Goal: Task Accomplishment & Management: Manage account settings

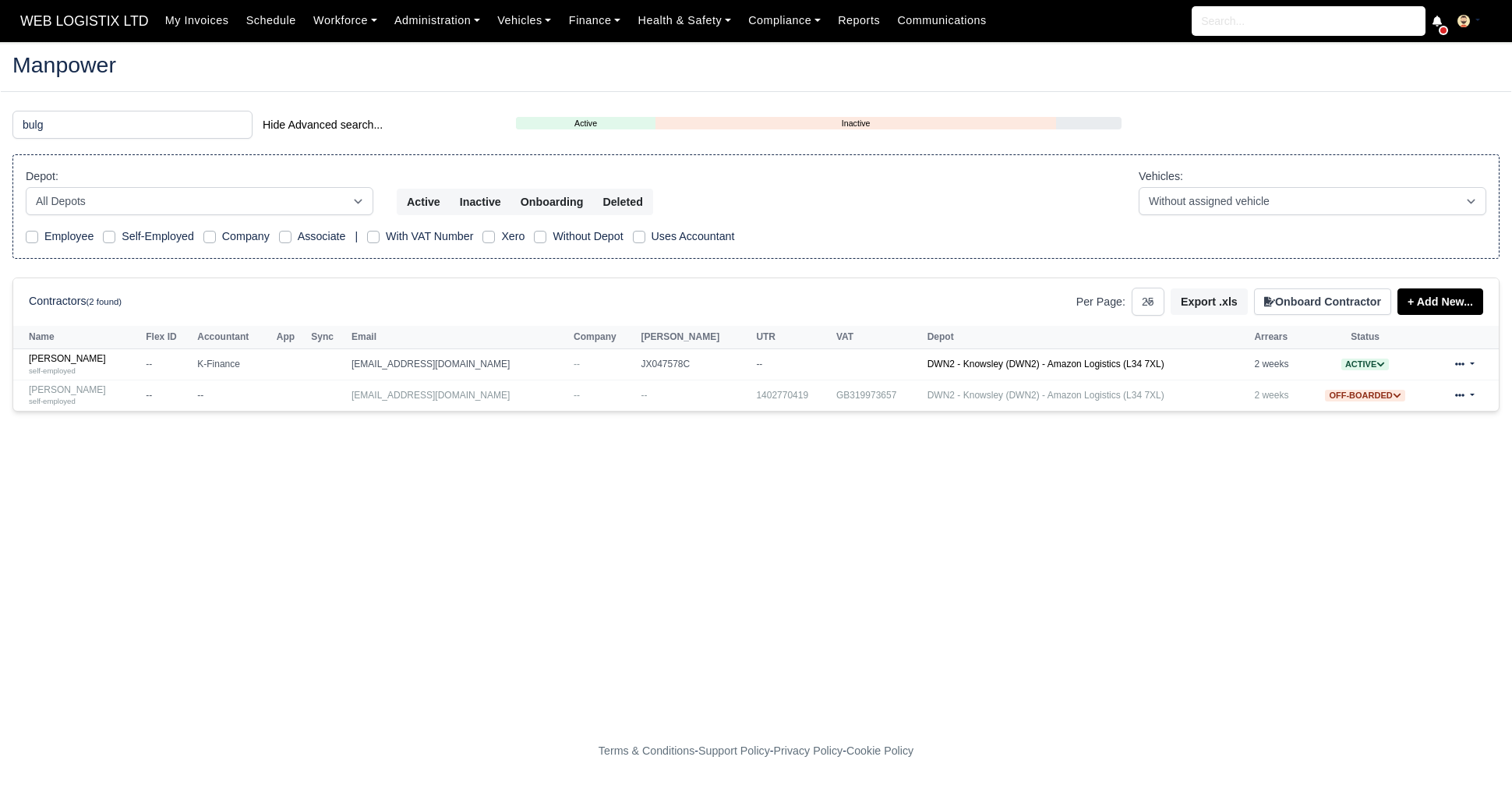
select select "25"
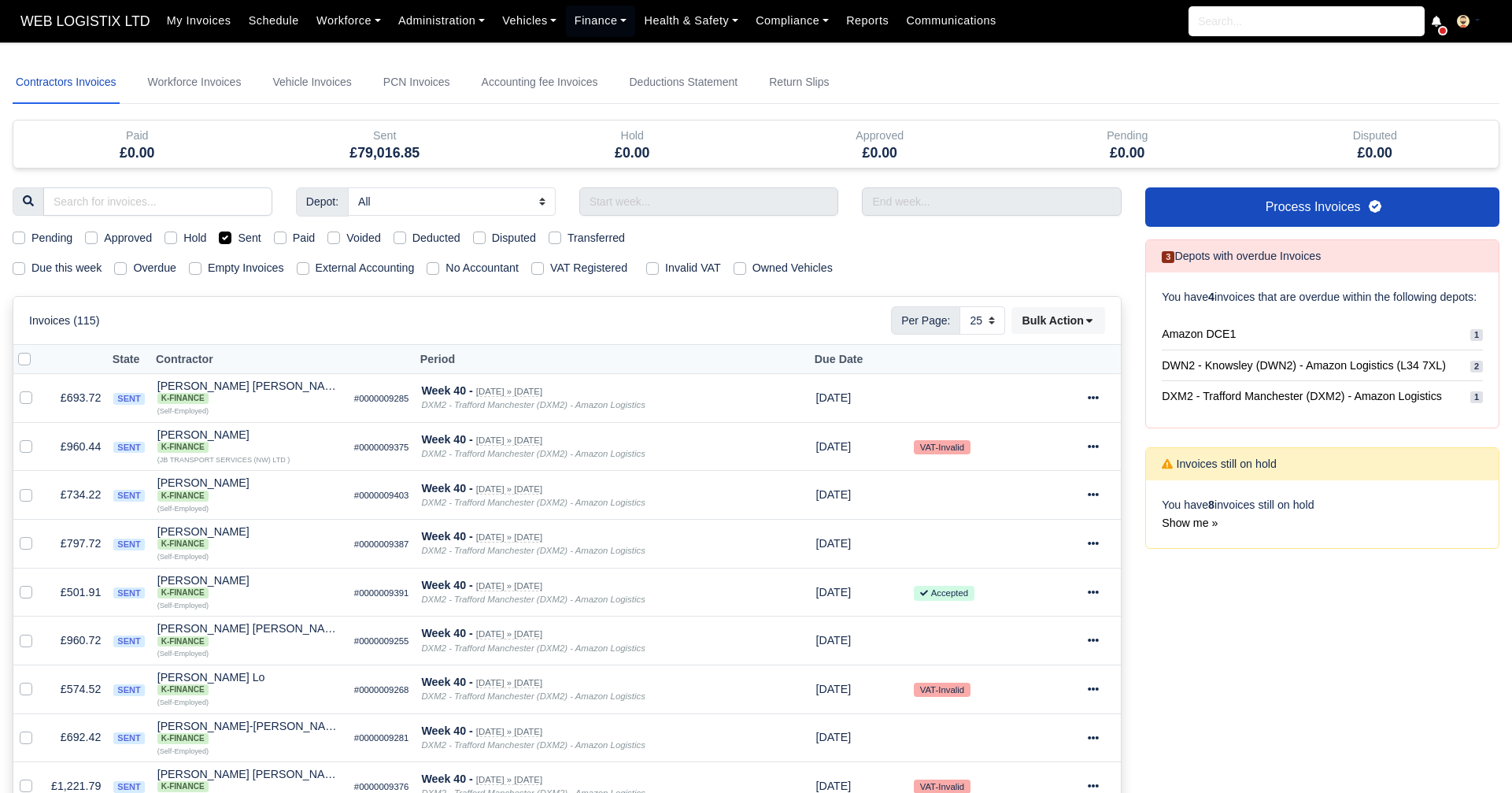
select select "25"
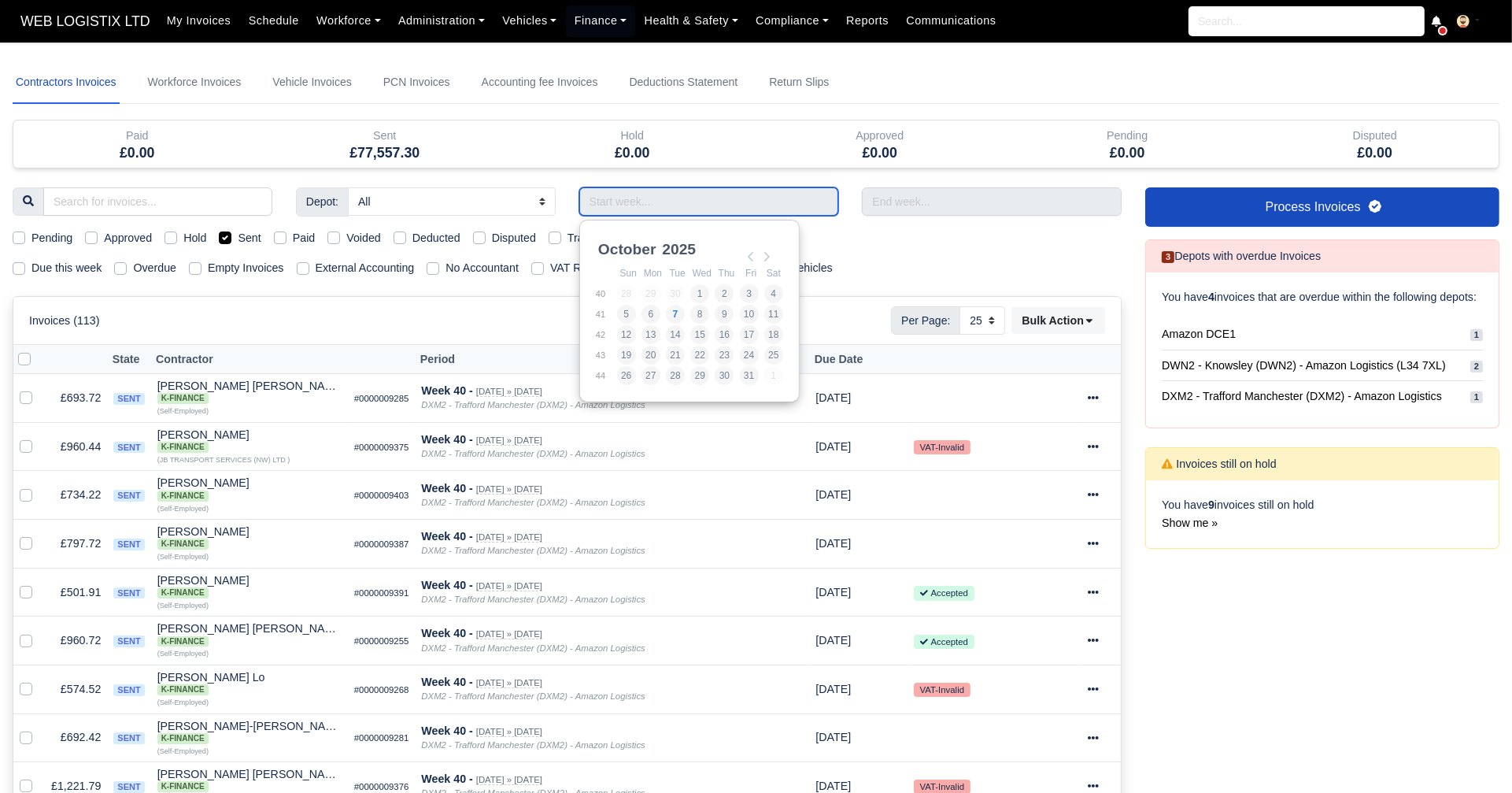
click at [668, 211] on input "Use the arrow keys to pick a date" at bounding box center [709, 201] width 260 height 28
type input "28/09/2025 - 04/10/2025"
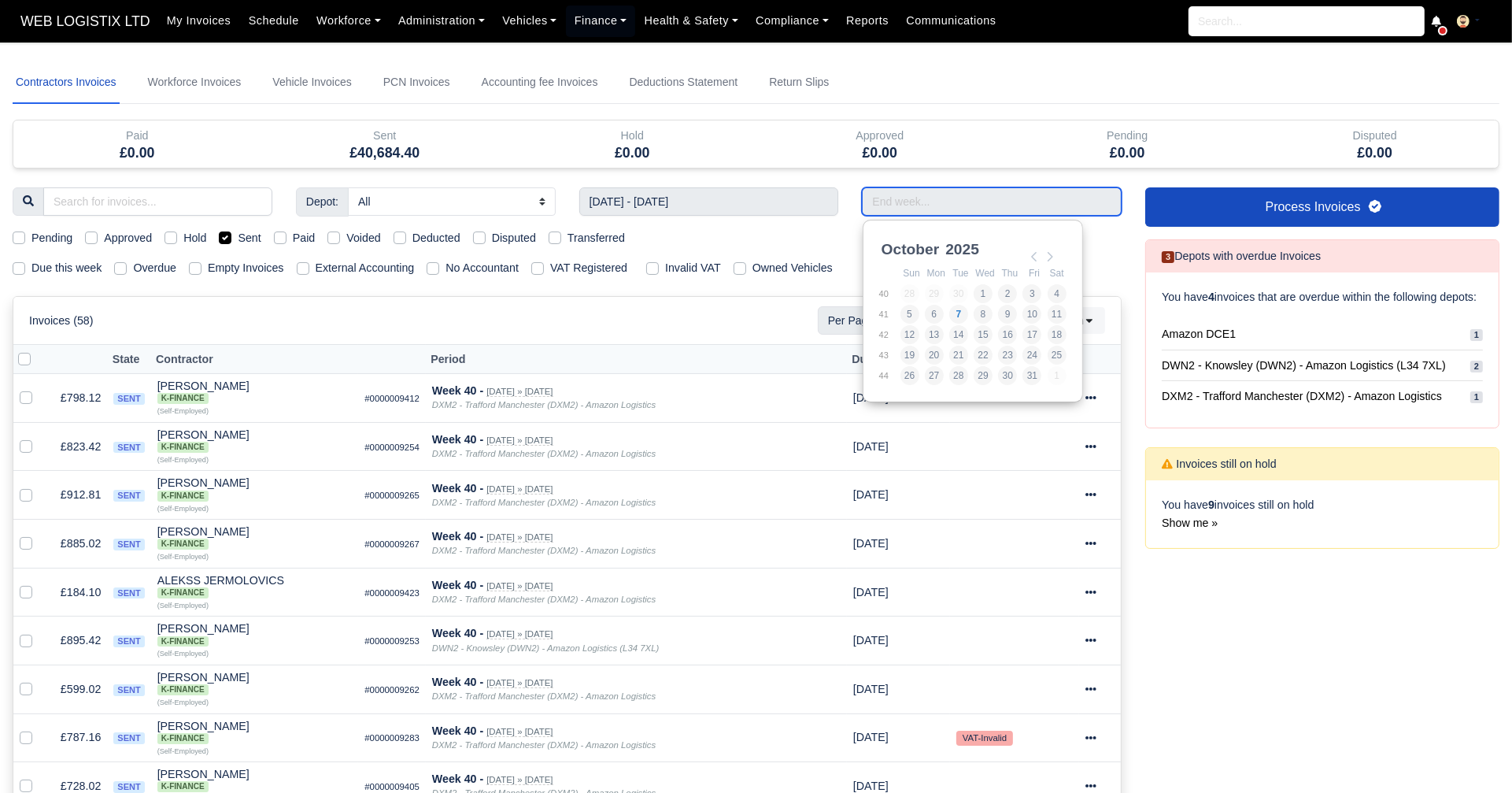
click at [885, 207] on input "Use the arrow keys to pick a date" at bounding box center [991, 201] width 260 height 28
type input "28/09/2025 - 04/10/2025"
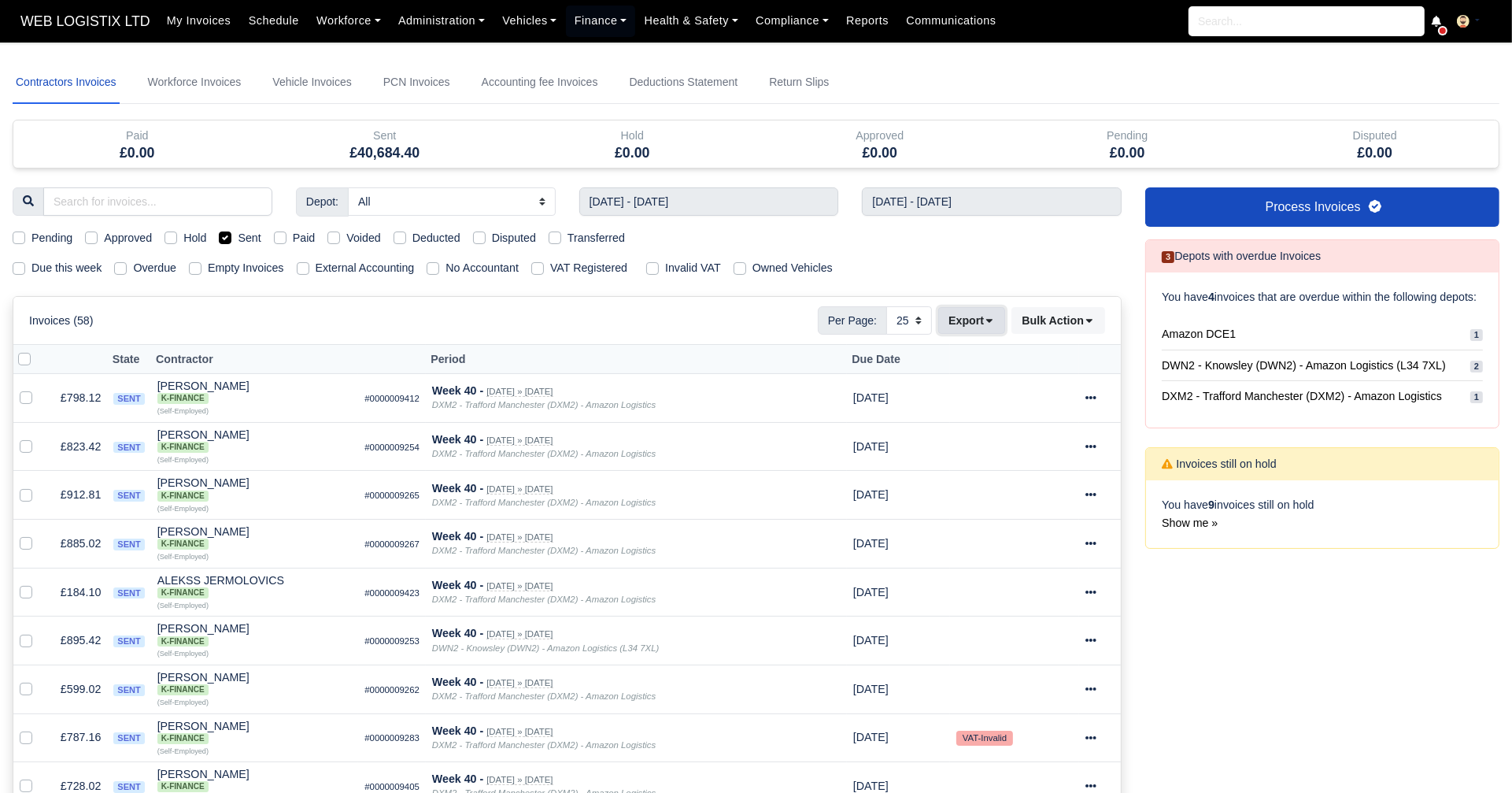
click at [969, 313] on button "Export" at bounding box center [972, 320] width 67 height 27
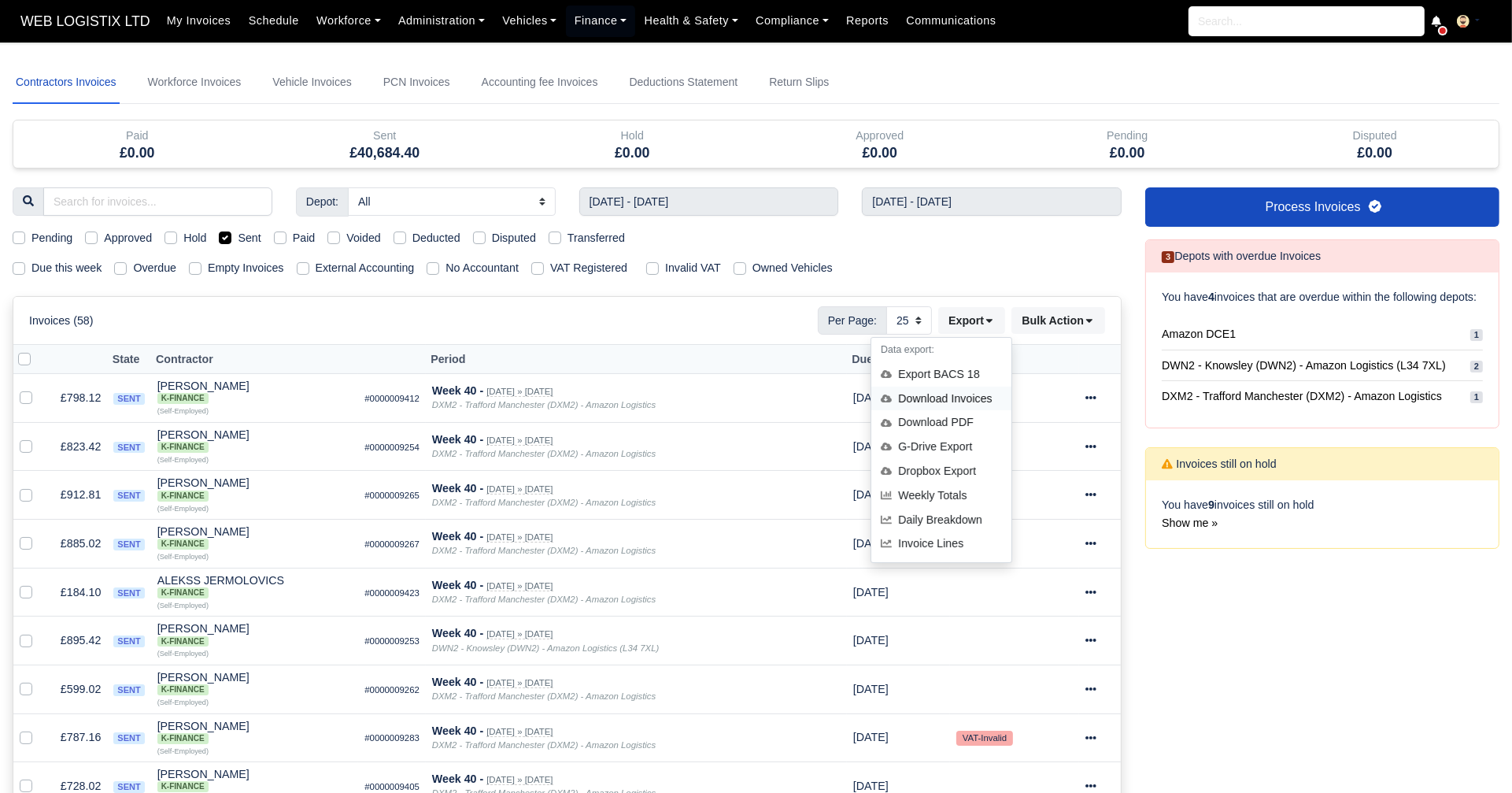
click at [933, 391] on div "Download Invoices" at bounding box center [942, 399] width 140 height 24
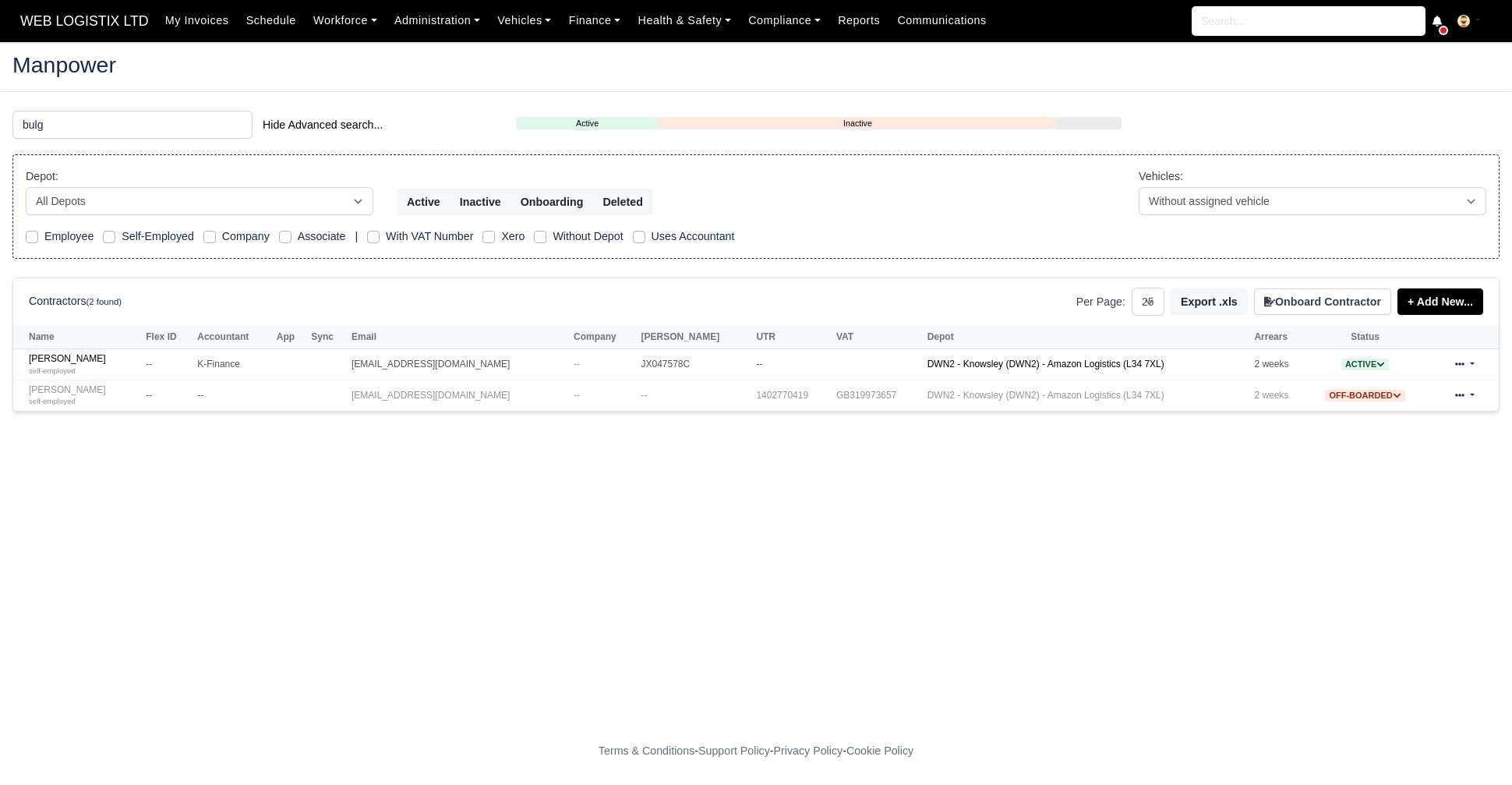
select select "25"
click at [169, 114] on input "bulg" at bounding box center [132, 124] width 240 height 28
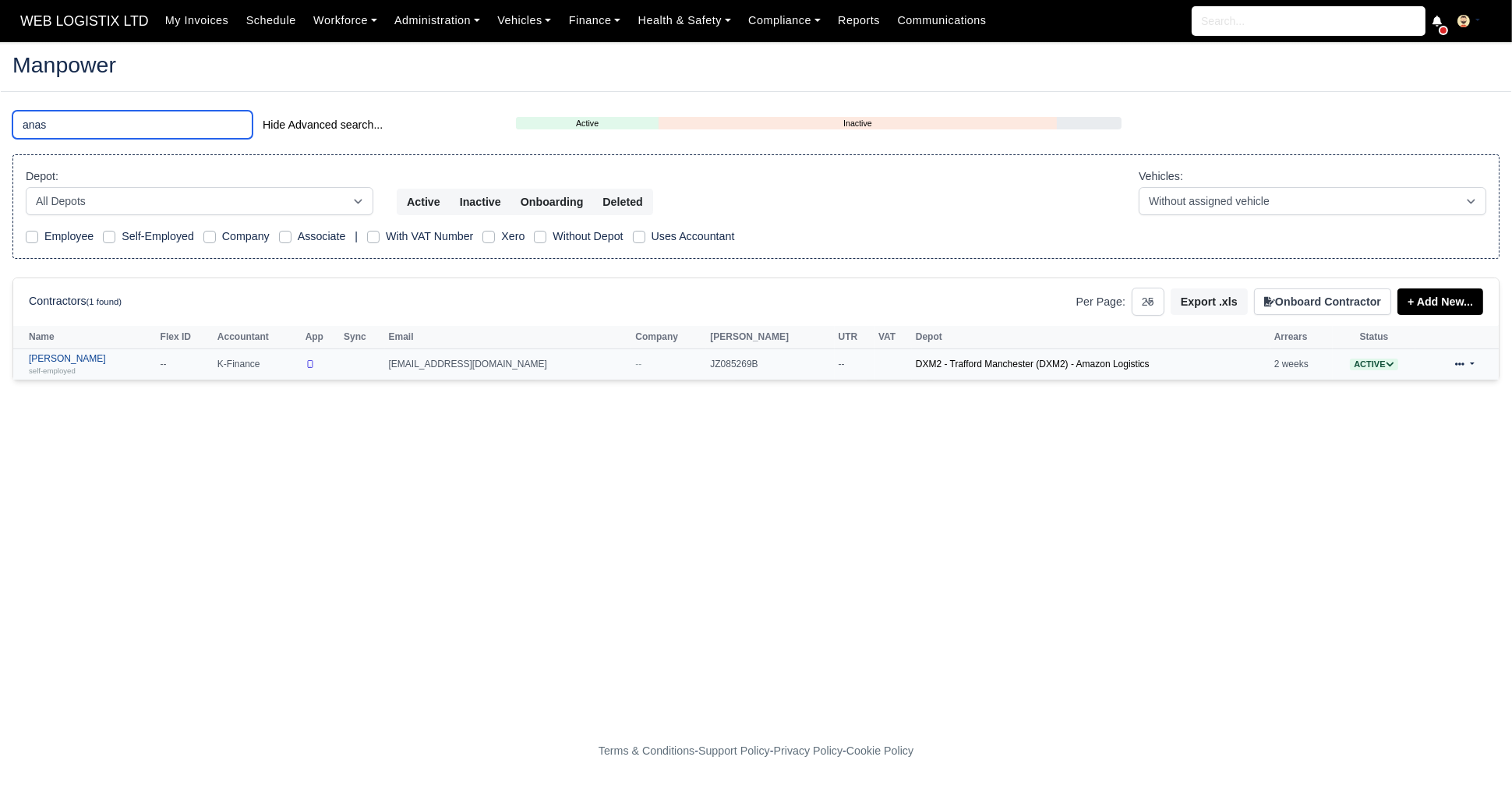
type input "anas"
click at [62, 353] on link "Anas Khan self-employed" at bounding box center [91, 364] width 124 height 23
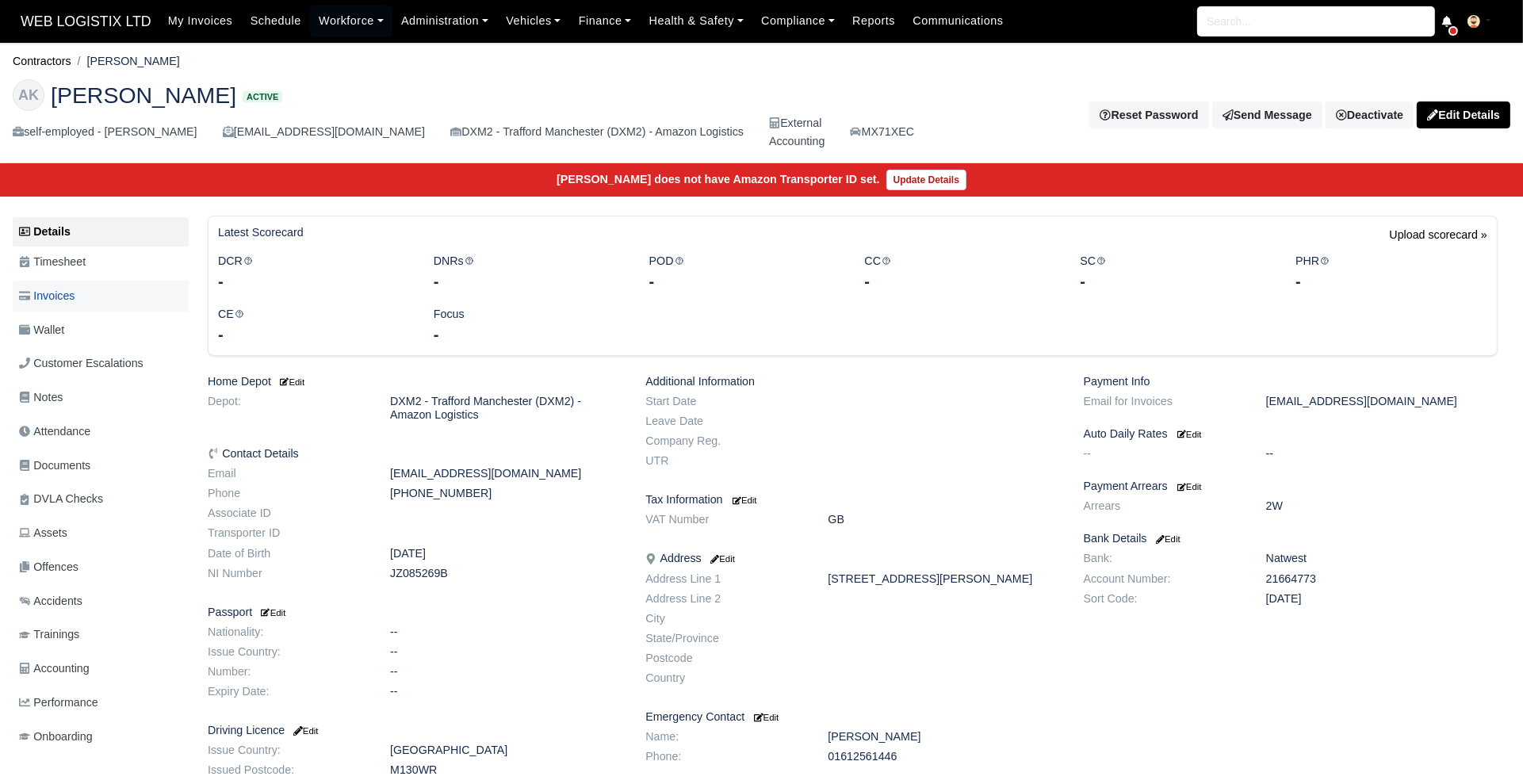
click at [65, 299] on span "Invoices" at bounding box center [47, 296] width 56 height 18
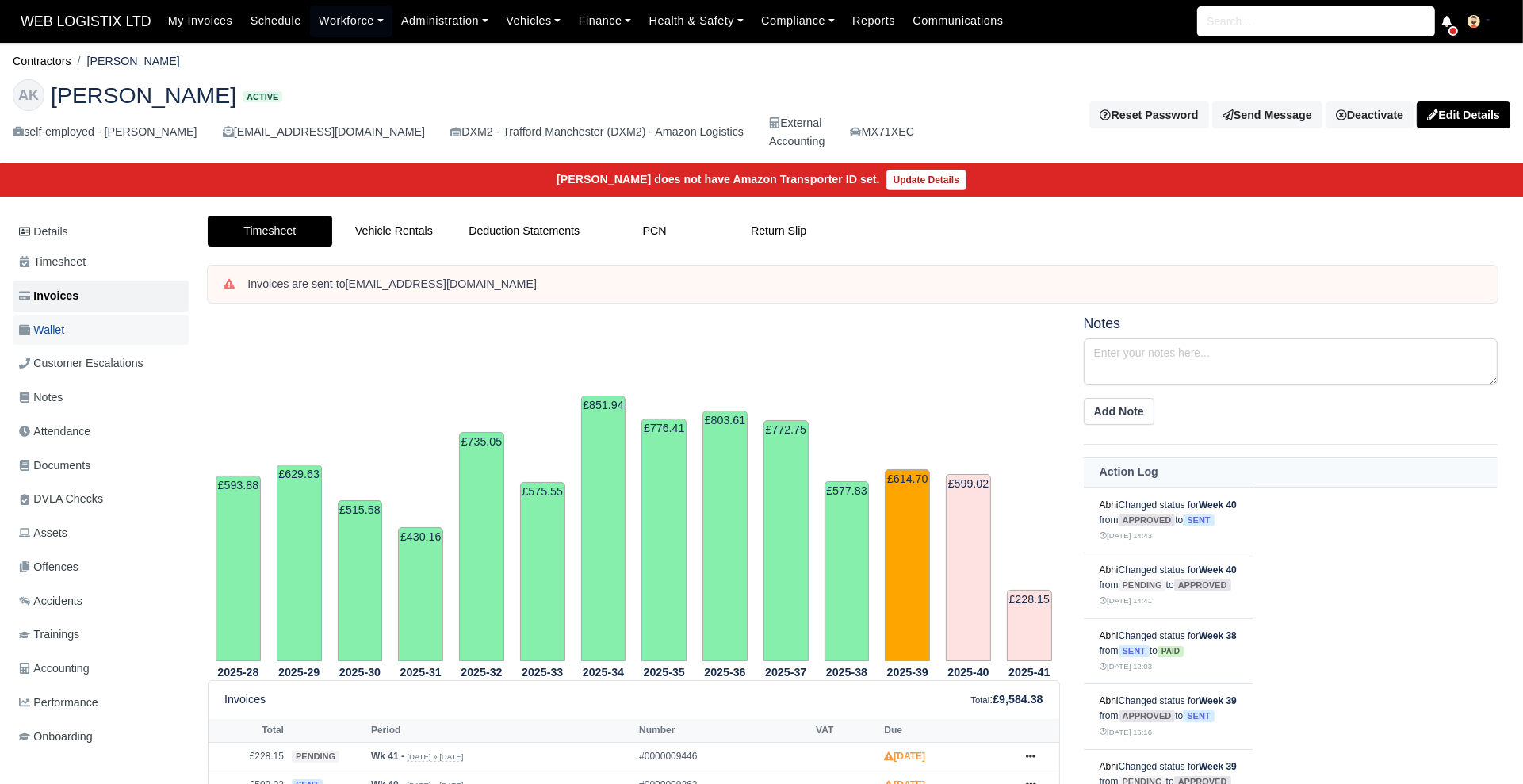
click at [60, 321] on span "Wallet" at bounding box center [41, 330] width 45 height 18
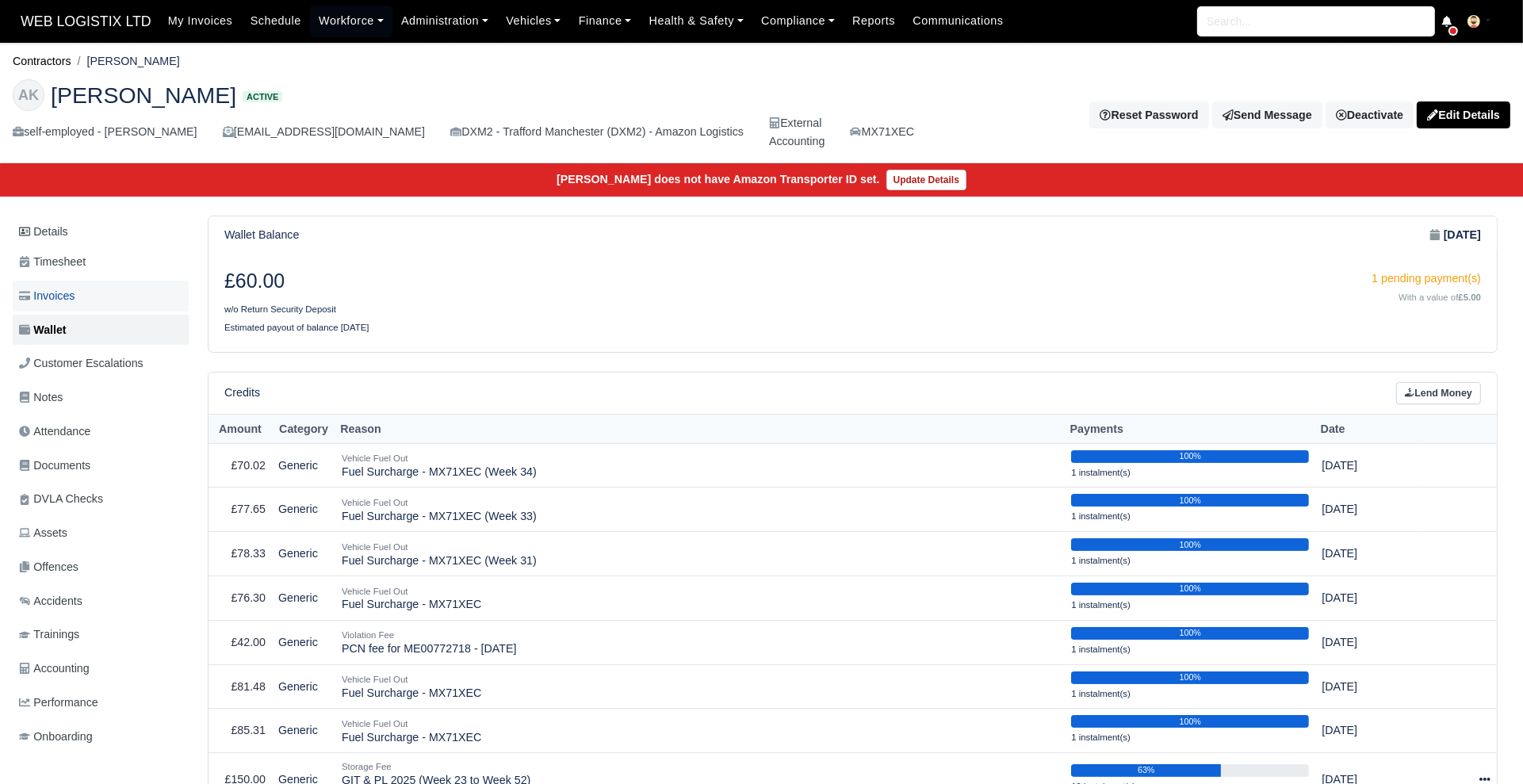
click at [34, 294] on span "Invoices" at bounding box center [47, 296] width 56 height 18
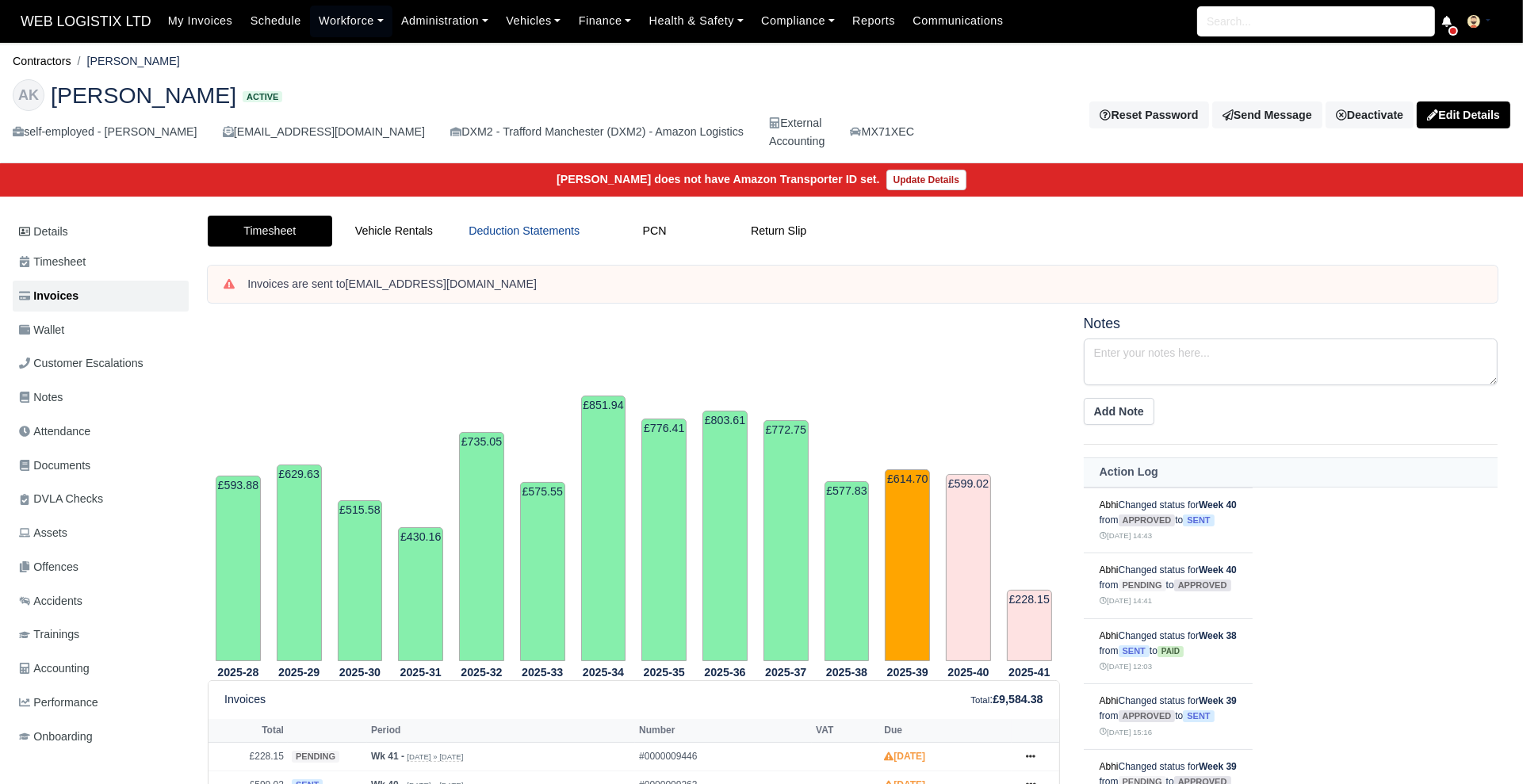
click at [488, 226] on link "Deduction Statements" at bounding box center [524, 231] width 136 height 31
